Goal: Information Seeking & Learning: Learn about a topic

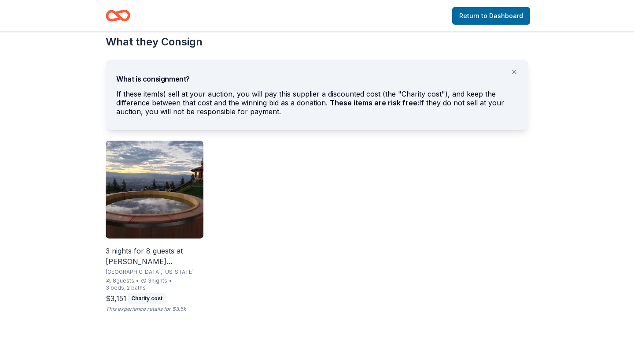
scroll to position [472, 0]
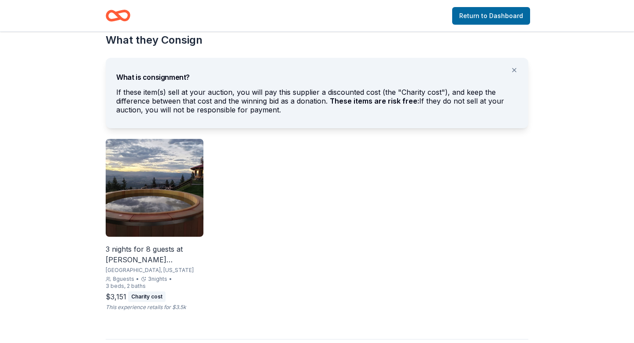
click at [145, 291] on div "Charity cost" at bounding box center [146, 296] width 37 height 11
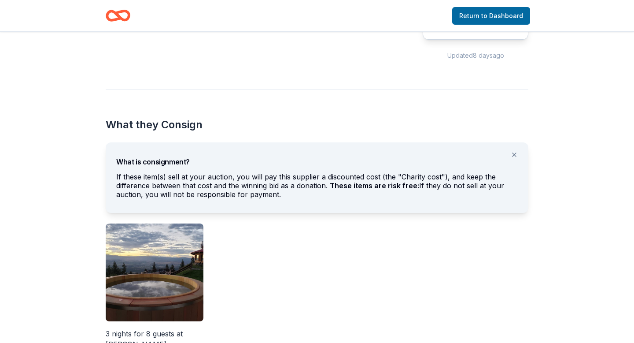
scroll to position [389, 0]
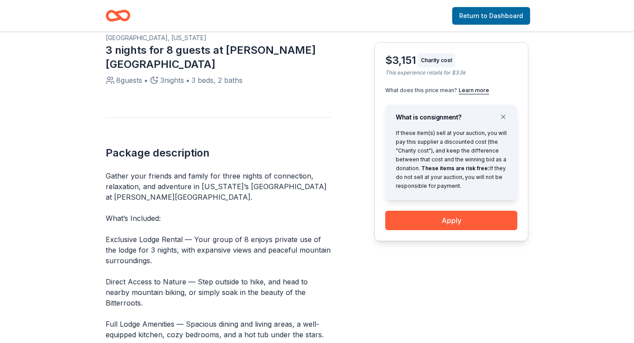
scroll to position [271, 0]
click at [479, 93] on button "Learn more" at bounding box center [474, 90] width 30 height 7
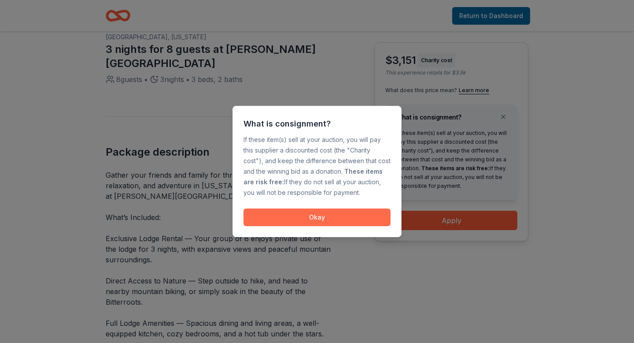
click at [331, 214] on button "Okay" at bounding box center [317, 217] width 147 height 18
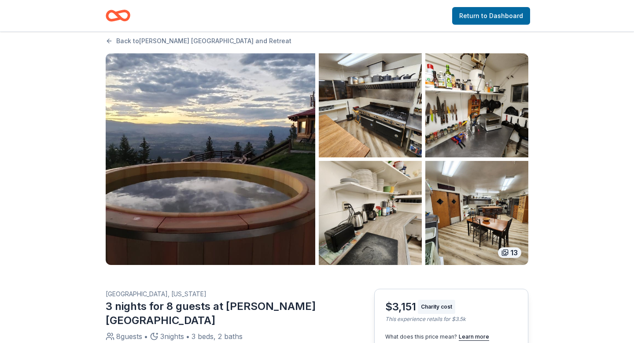
scroll to position [8, 0]
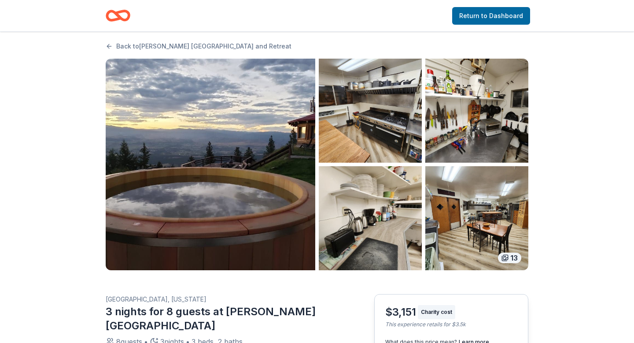
click at [492, 230] on img "button" at bounding box center [477, 218] width 103 height 104
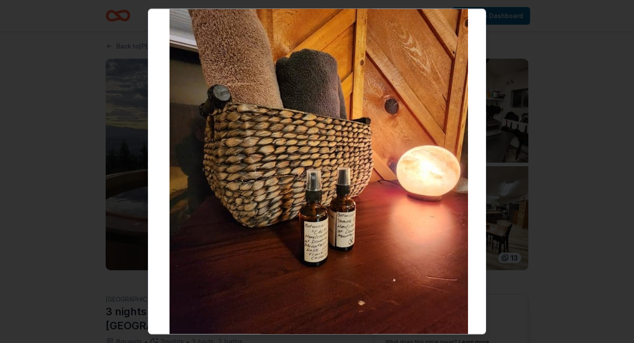
scroll to position [3053, 0]
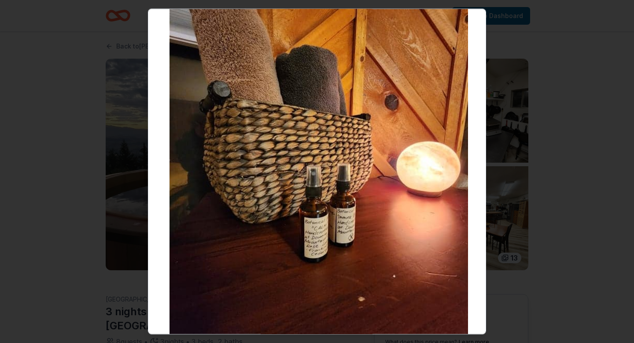
click at [584, 209] on div at bounding box center [317, 171] width 634 height 343
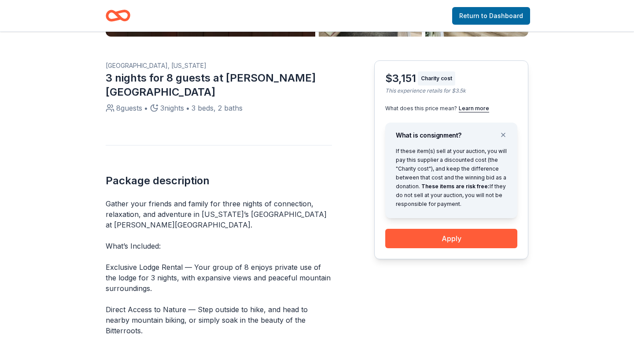
scroll to position [0, 0]
